Goal: Information Seeking & Learning: Learn about a topic

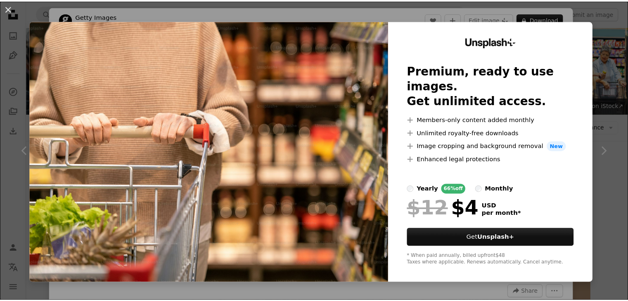
scroll to position [168, 0]
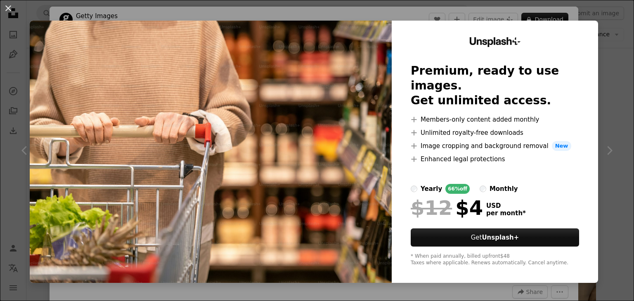
click at [618, 52] on div "An X shape Unsplash+ Premium, ready to use images. Get unlimited access. A plus…" at bounding box center [317, 150] width 634 height 301
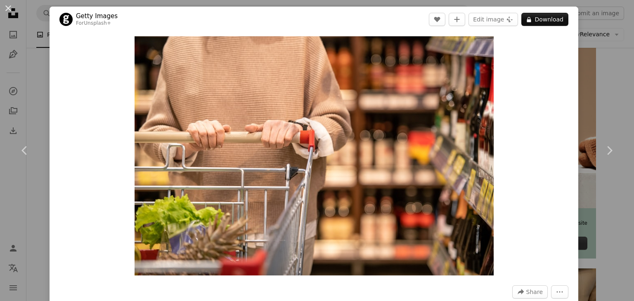
click at [618, 52] on div "An X shape Chevron left Chevron right Getty Images For Unsplash+ A heart A plus…" at bounding box center [317, 150] width 634 height 301
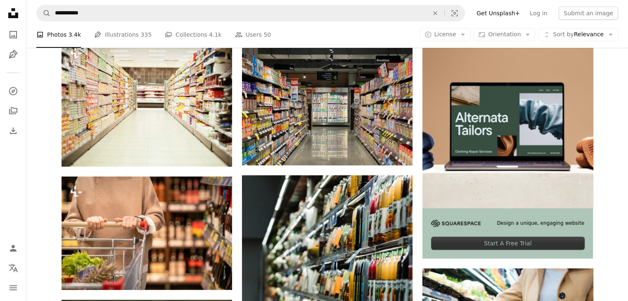
drag, startPoint x: 626, startPoint y: 57, endPoint x: 622, endPoint y: 97, distance: 40.3
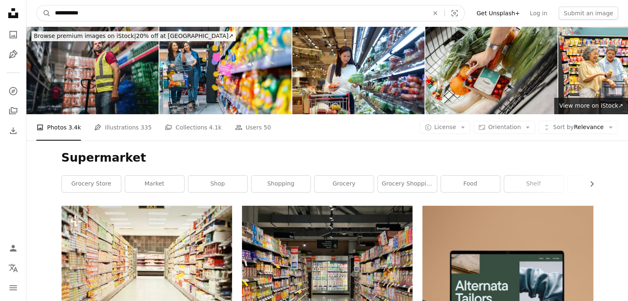
click at [196, 10] on input "**********" at bounding box center [238, 13] width 375 height 16
type input "**********"
click at [37, 5] on button "A magnifying glass" at bounding box center [44, 13] width 14 height 16
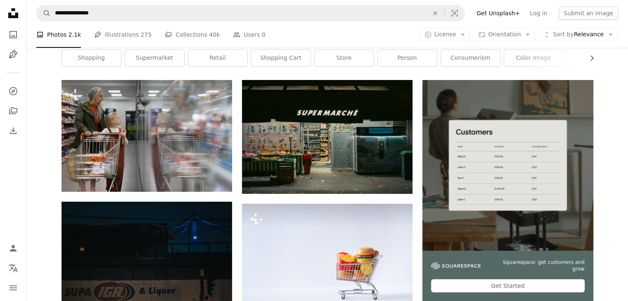
scroll to position [135, 0]
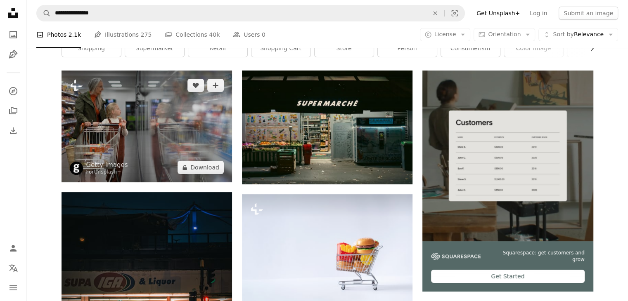
click at [135, 149] on img at bounding box center [147, 127] width 170 height 112
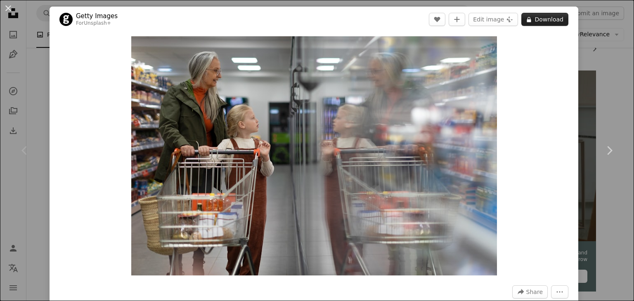
click at [541, 21] on button "A lock Download" at bounding box center [544, 19] width 47 height 13
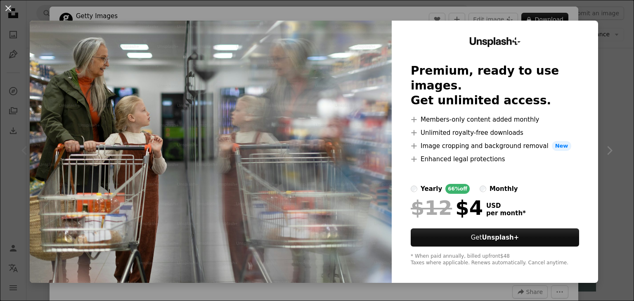
click at [601, 33] on div "An X shape Unsplash+ Premium, ready to use images. Get unlimited access. A plus…" at bounding box center [317, 150] width 634 height 301
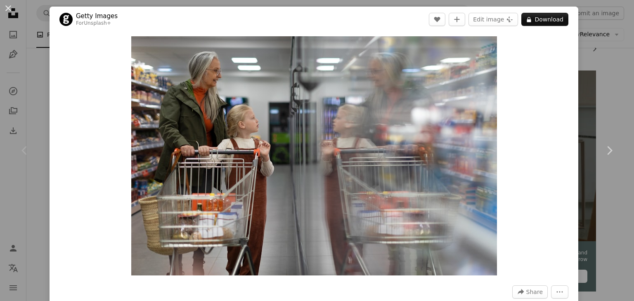
click at [601, 33] on div "An X shape Chevron left Chevron right Getty Images For Unsplash+ A heart A plus…" at bounding box center [317, 150] width 634 height 301
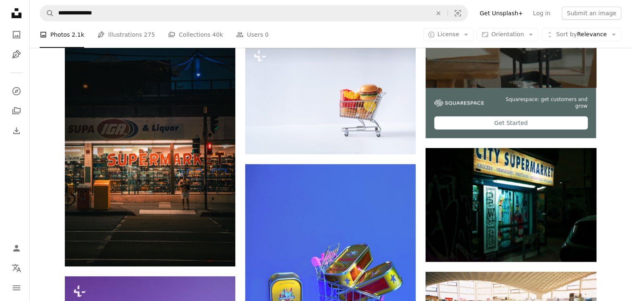
scroll to position [296, 0]
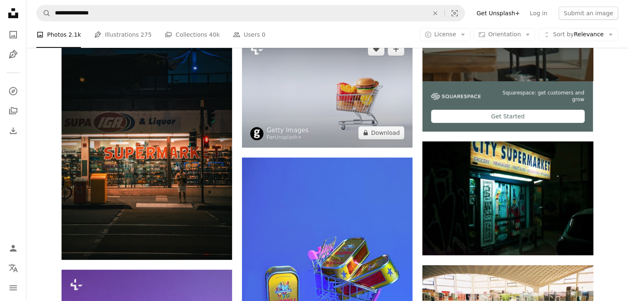
click at [364, 125] on img at bounding box center [327, 91] width 170 height 114
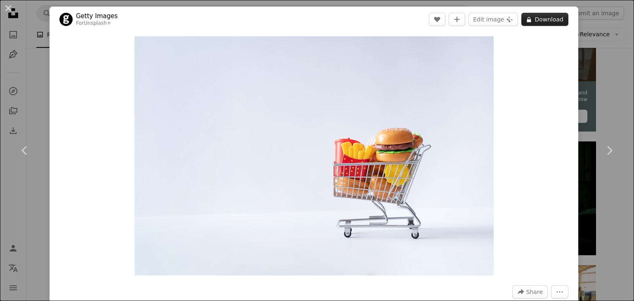
click at [537, 16] on button "A lock Download" at bounding box center [544, 19] width 47 height 13
